Goal: Transaction & Acquisition: Purchase product/service

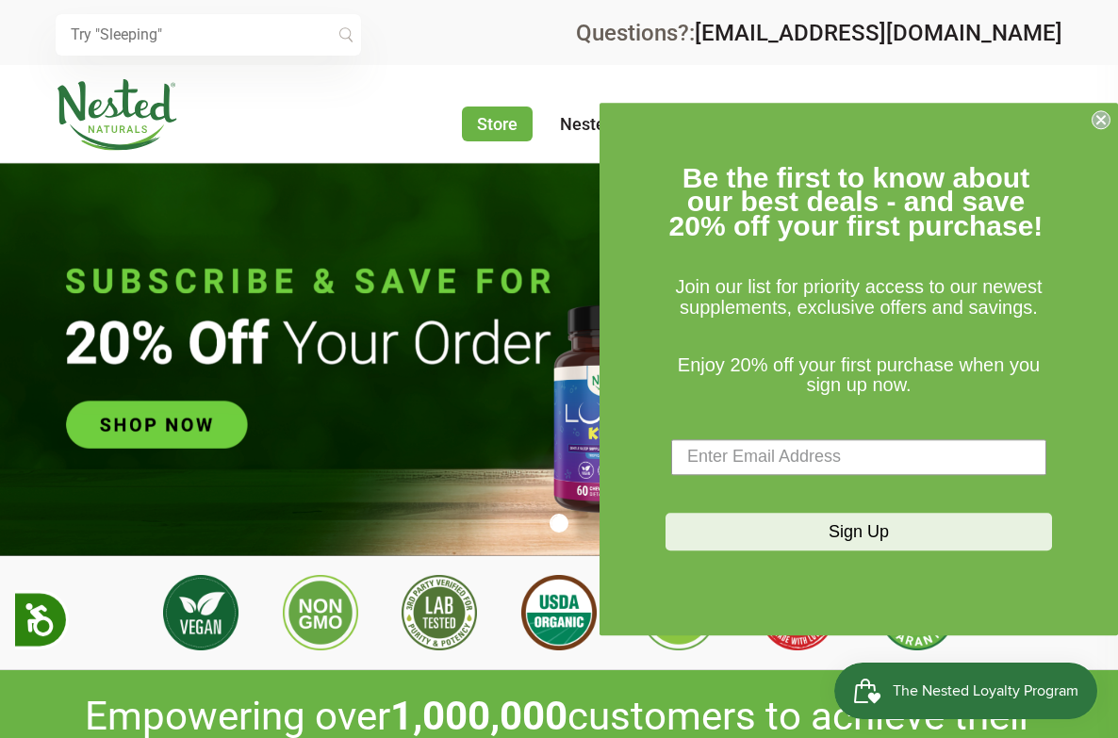
click at [1106, 120] on circle "Close dialog" at bounding box center [1102, 119] width 18 height 18
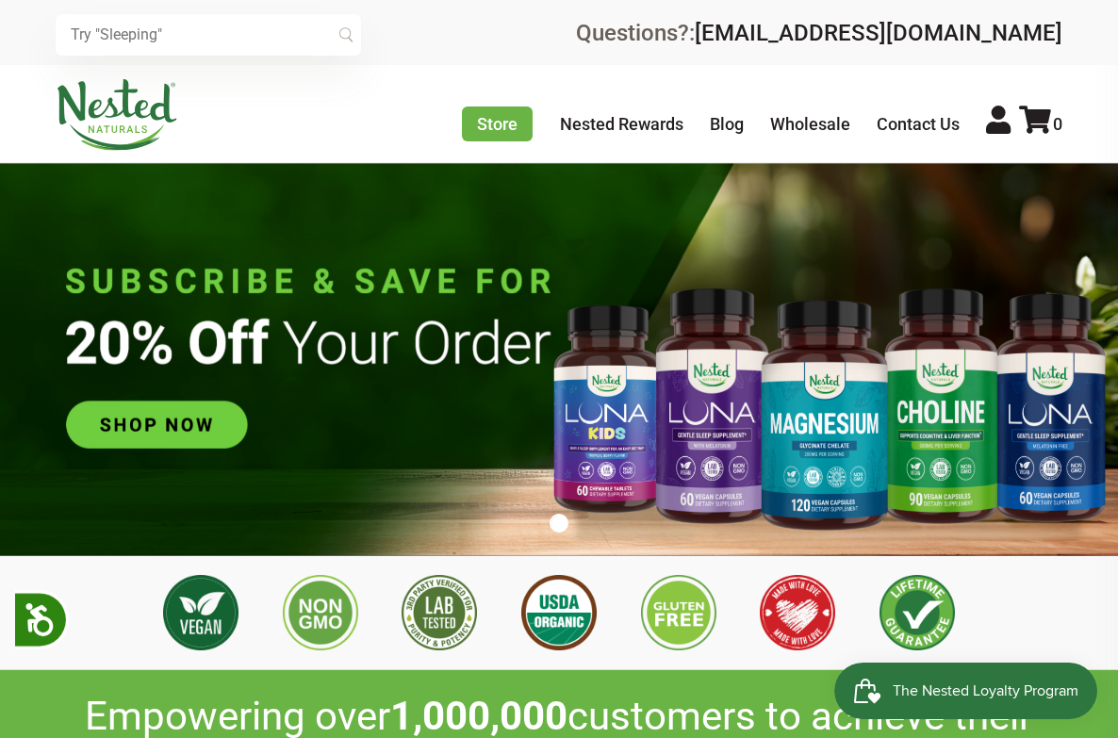
click at [225, 411] on img at bounding box center [559, 359] width 1118 height 392
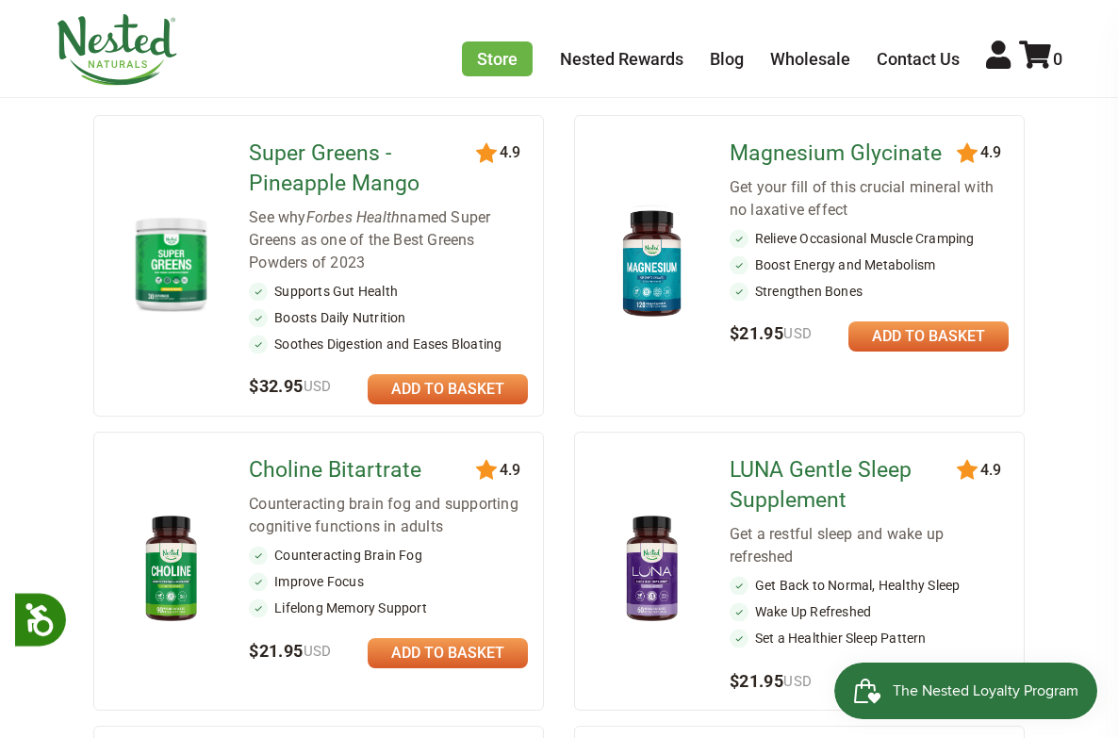
click at [472, 384] on link at bounding box center [448, 389] width 160 height 30
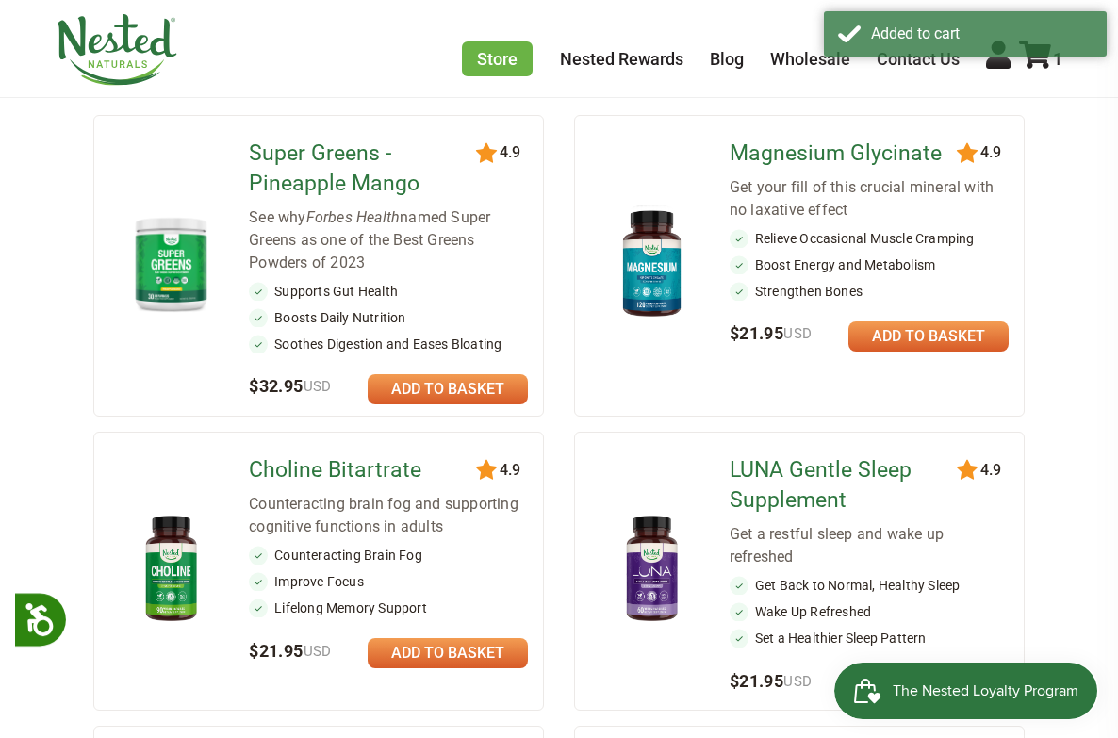
click at [445, 383] on link at bounding box center [448, 389] width 160 height 30
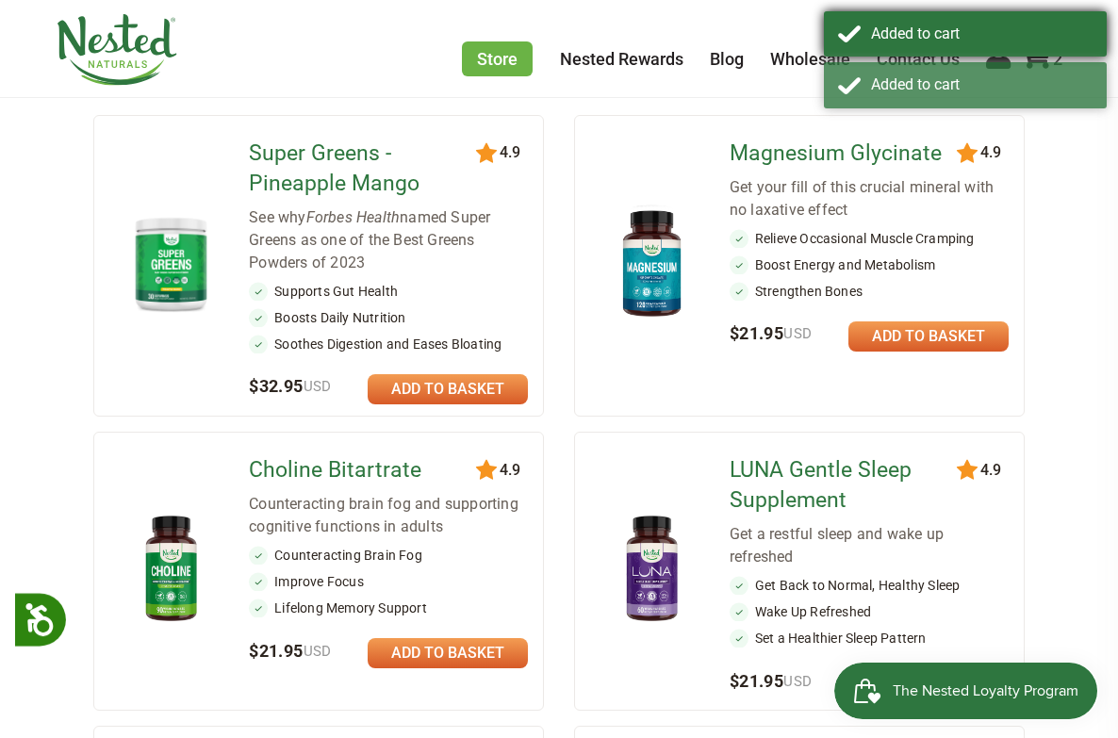
click at [1037, 53] on div "Added to cart" at bounding box center [965, 33] width 283 height 45
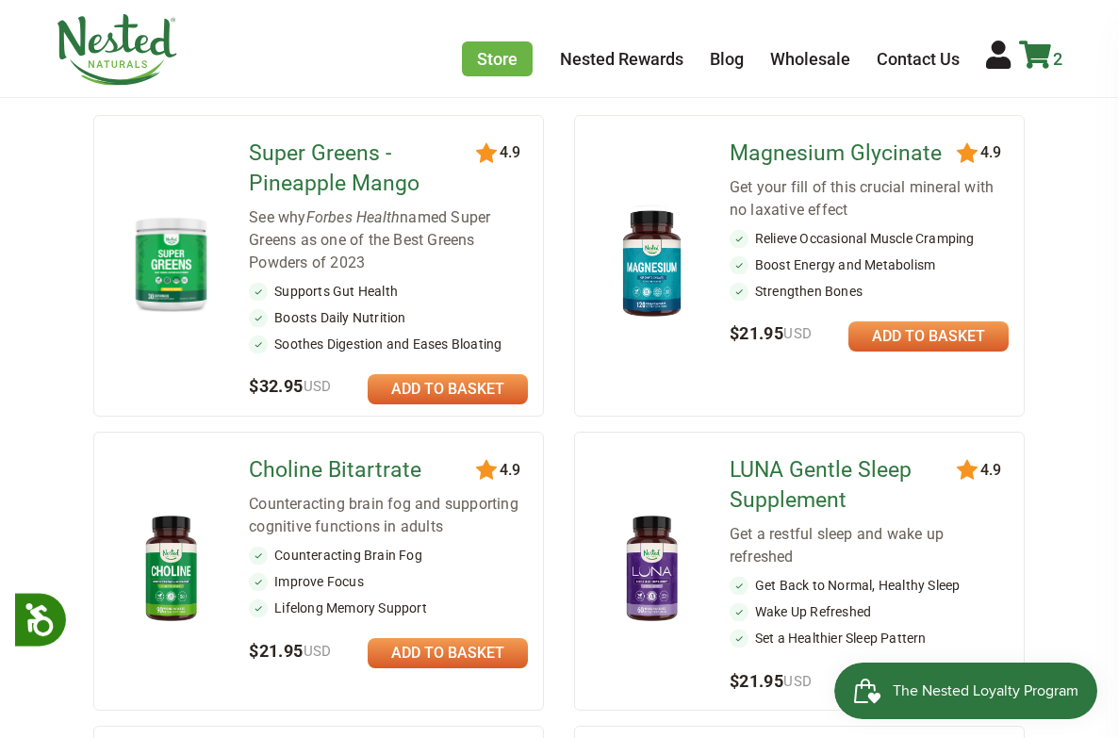
click at [1039, 50] on icon at bounding box center [1035, 55] width 32 height 28
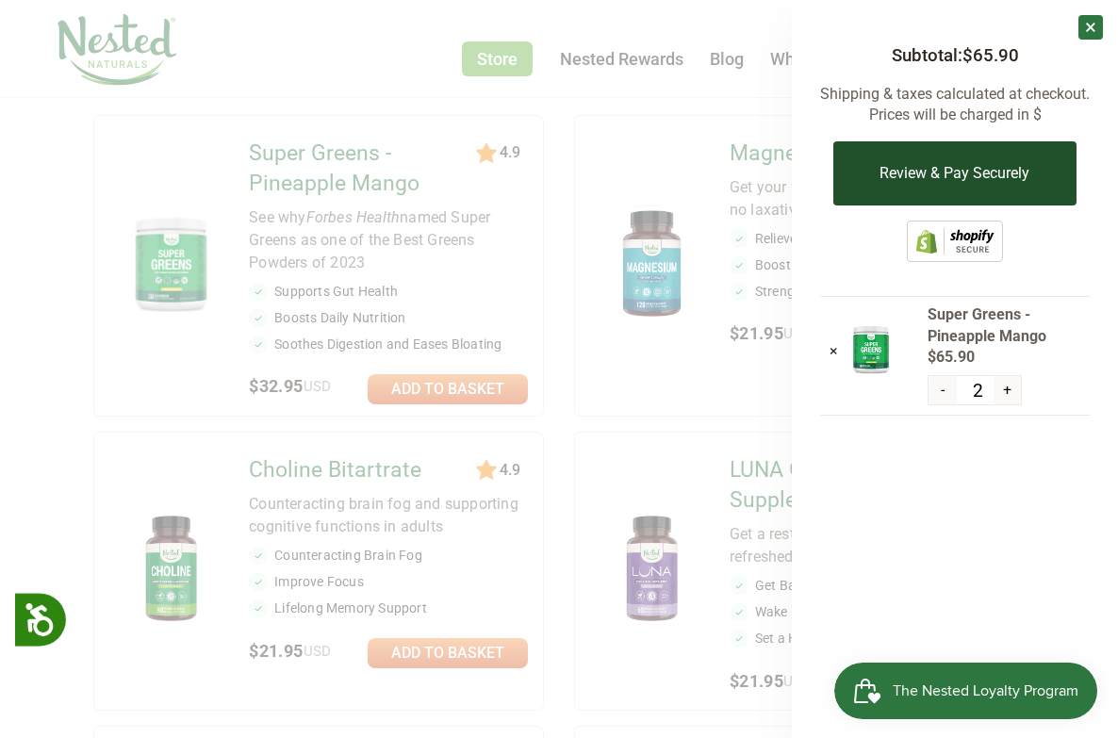
click at [927, 172] on button "Review & Pay Securely" at bounding box center [954, 173] width 242 height 64
